Goal: Transaction & Acquisition: Purchase product/service

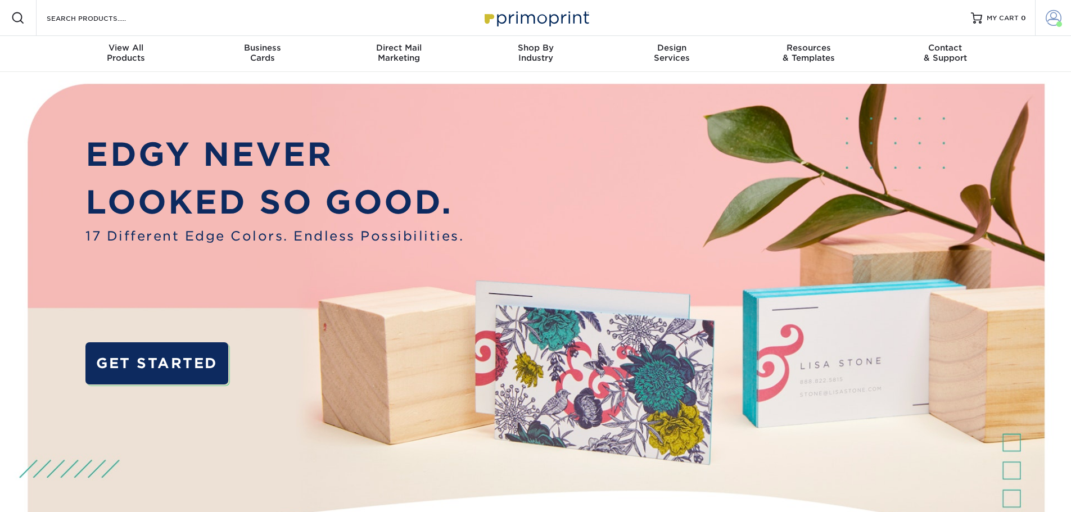
click at [1055, 18] on span at bounding box center [1053, 18] width 16 height 16
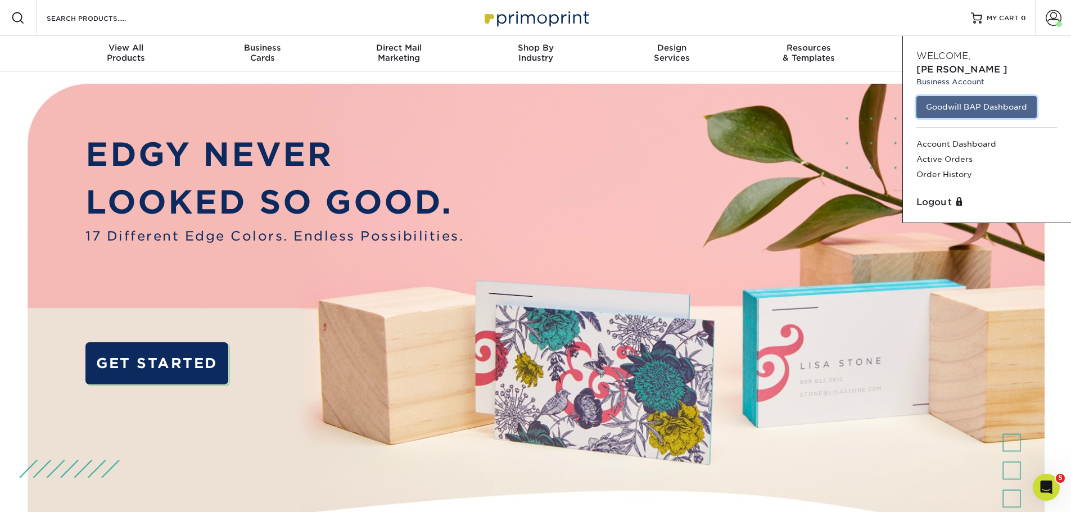
click at [941, 96] on link "Goodwill BAP Dashboard" at bounding box center [976, 106] width 120 height 21
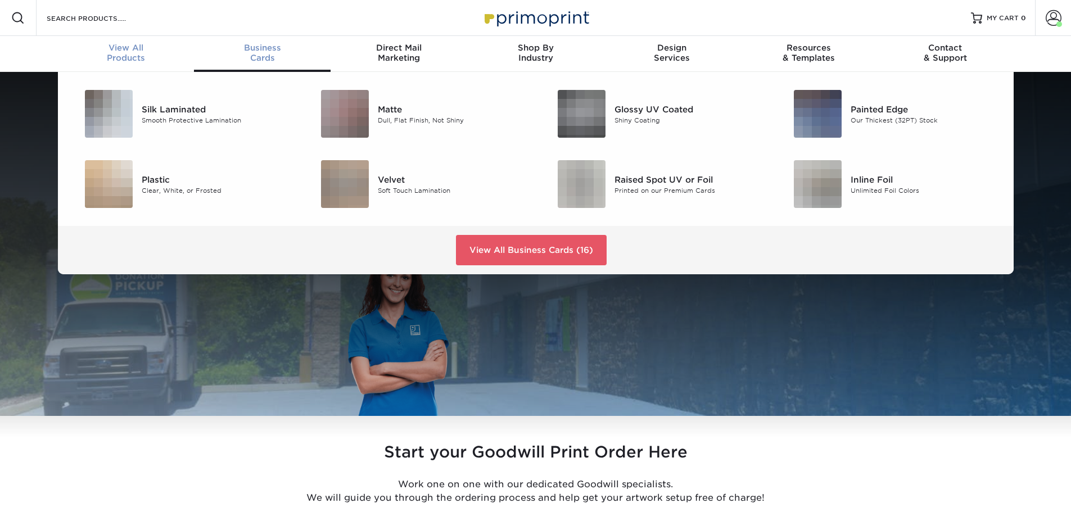
click at [127, 54] on div "View All Products" at bounding box center [126, 53] width 137 height 20
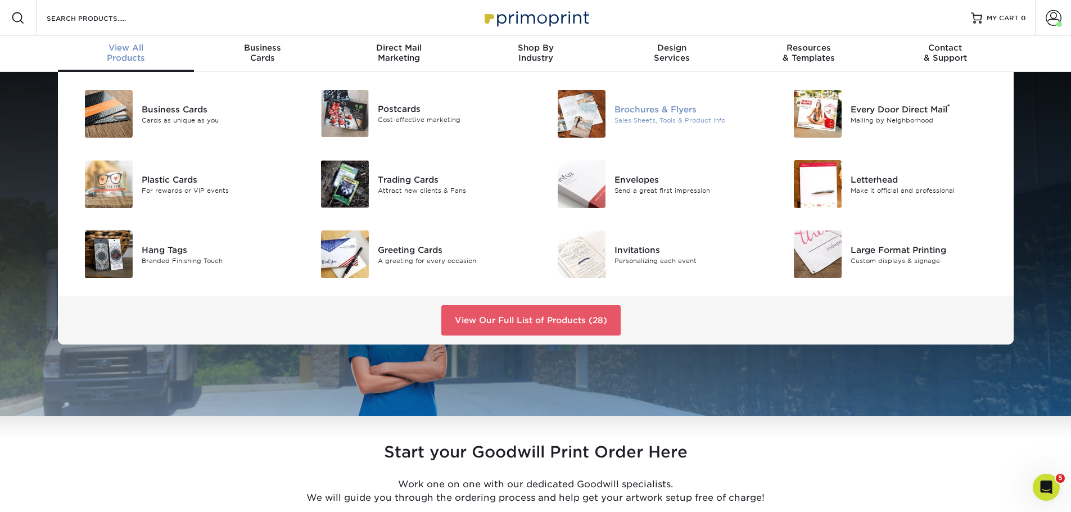
click at [595, 106] on img at bounding box center [582, 114] width 48 height 48
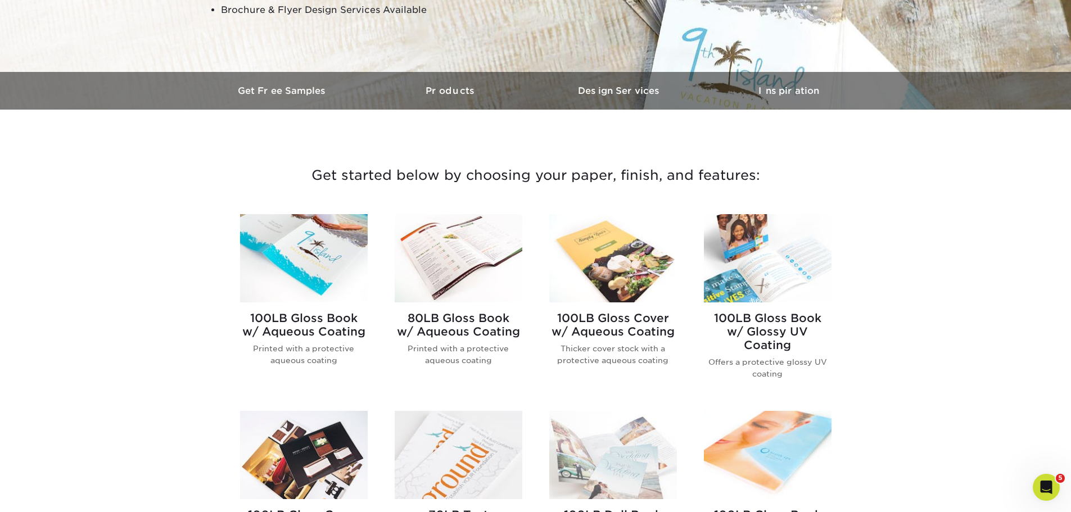
click at [318, 224] on img at bounding box center [304, 258] width 128 height 88
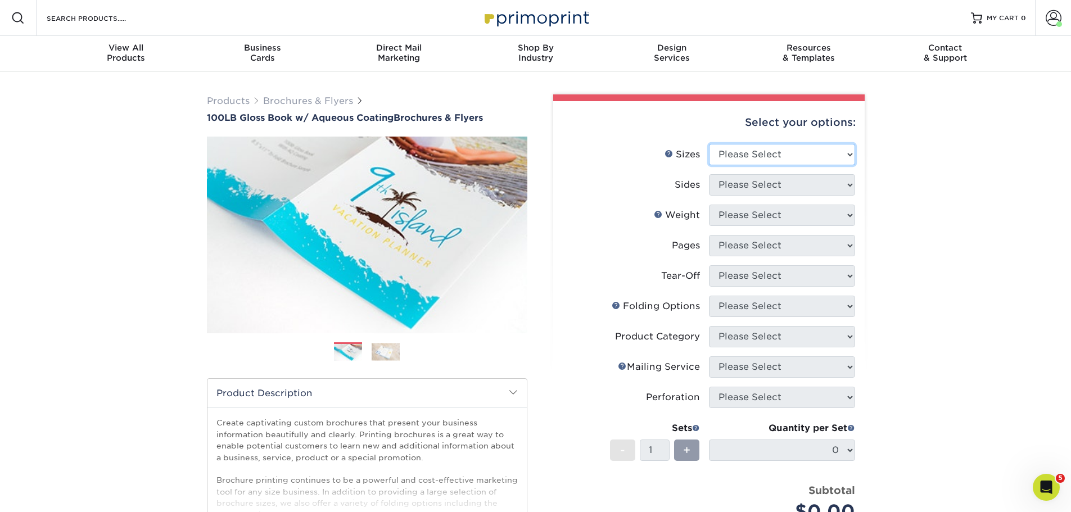
click at [822, 159] on select "Please Select 3.5" x 8.5" 3.5" x 11" 3.67" x 8.5" 4" x 6" 4" x 8.5" 4" x 9" 4" …" at bounding box center [782, 154] width 146 height 21
select select "8.50x11.00"
click at [709, 144] on select "Please Select 3.5" x 8.5" 3.5" x 11" 3.67" x 8.5" 4" x 6" 4" x 8.5" 4" x 9" 4" …" at bounding box center [782, 154] width 146 height 21
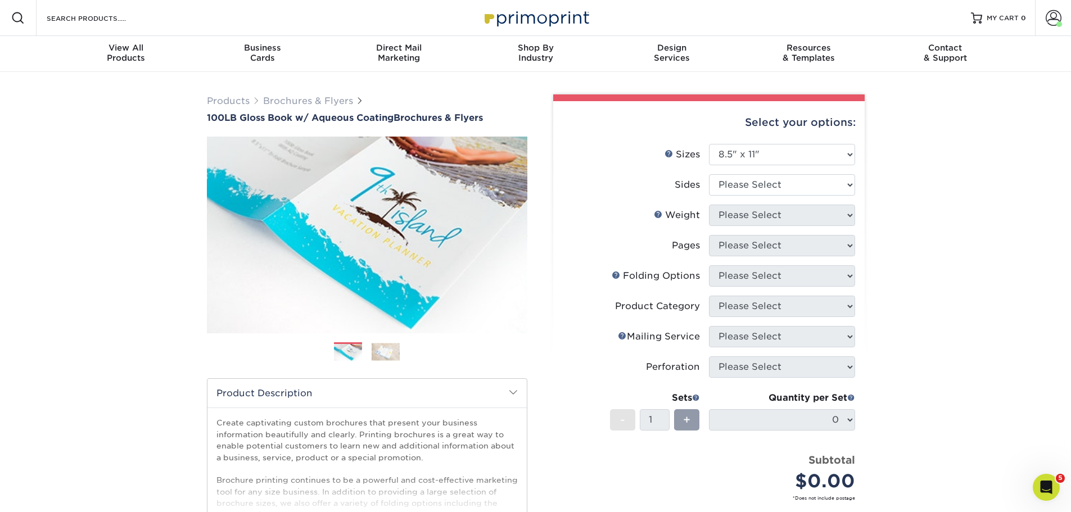
click at [952, 368] on div "Products Brochures & Flyers 100LB Gloss Book w/ Aqueous Coating Brochures & Fly…" at bounding box center [535, 372] width 1071 height 600
